Goal: Task Accomplishment & Management: Complete application form

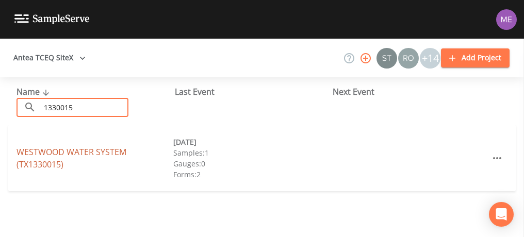
type input "1330015"
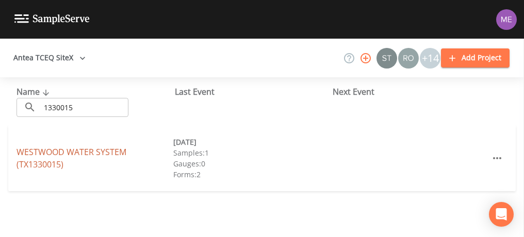
click at [88, 149] on link "WESTWOOD WATER SYSTEM (TX1330015)" at bounding box center [72, 159] width 110 height 24
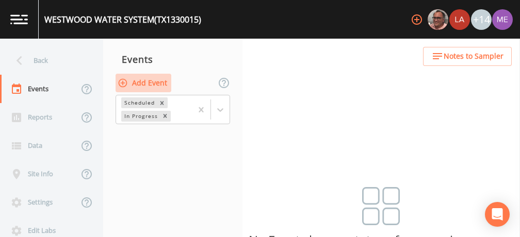
click at [142, 79] on button "Add Event" at bounding box center [144, 83] width 56 height 19
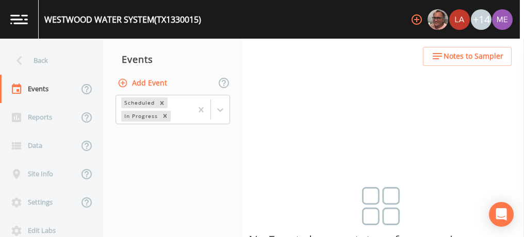
type input "3QSamples"
type input "[DATE]"
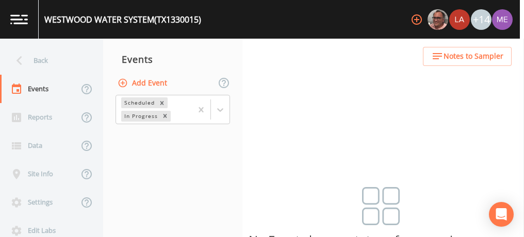
type input "08:00"
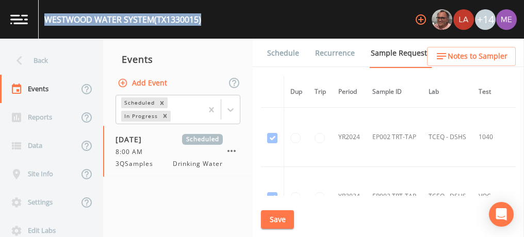
drag, startPoint x: 44, startPoint y: 18, endPoint x: 205, endPoint y: 32, distance: 161.1
click at [205, 32] on div "WESTWOOD WATER SYSTEM (TX1330015) +14" at bounding box center [262, 19] width 524 height 39
click at [290, 49] on link "Schedule" at bounding box center [283, 53] width 35 height 29
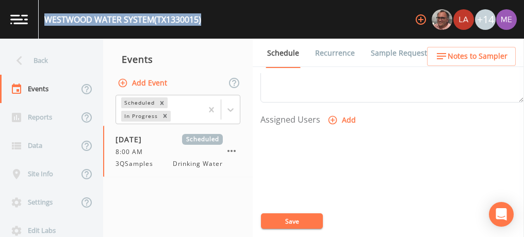
scroll to position [410, 0]
click at [331, 116] on icon "button" at bounding box center [333, 117] width 9 height 9
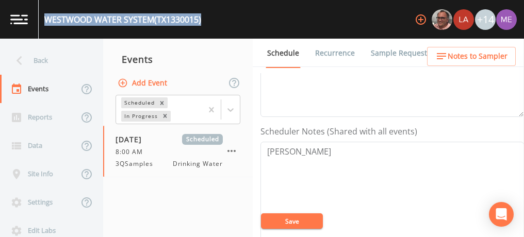
scroll to position [237, 0]
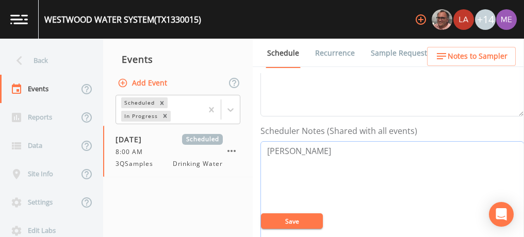
drag, startPoint x: 268, startPoint y: 149, endPoint x: 320, endPoint y: 151, distance: 52.2
click at [320, 151] on textarea "[PERSON_NAME]" at bounding box center [393, 206] width 264 height 131
